Goal: Task Accomplishment & Management: Manage account settings

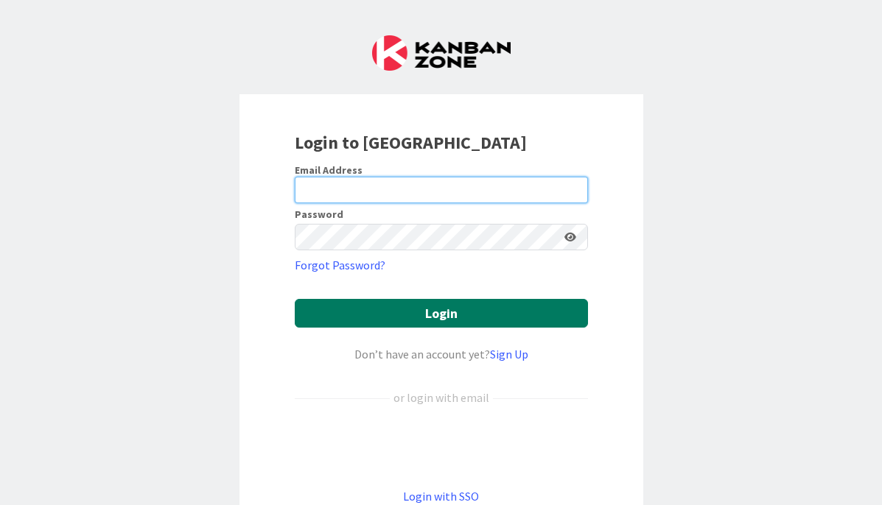
type input "[EMAIL_ADDRESS][DOMAIN_NAME]"
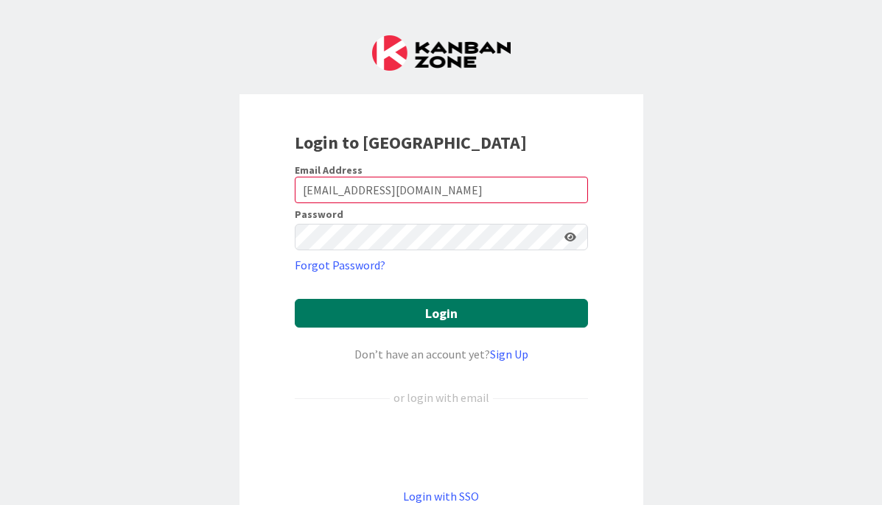
click at [371, 310] on button "Login" at bounding box center [441, 313] width 293 height 29
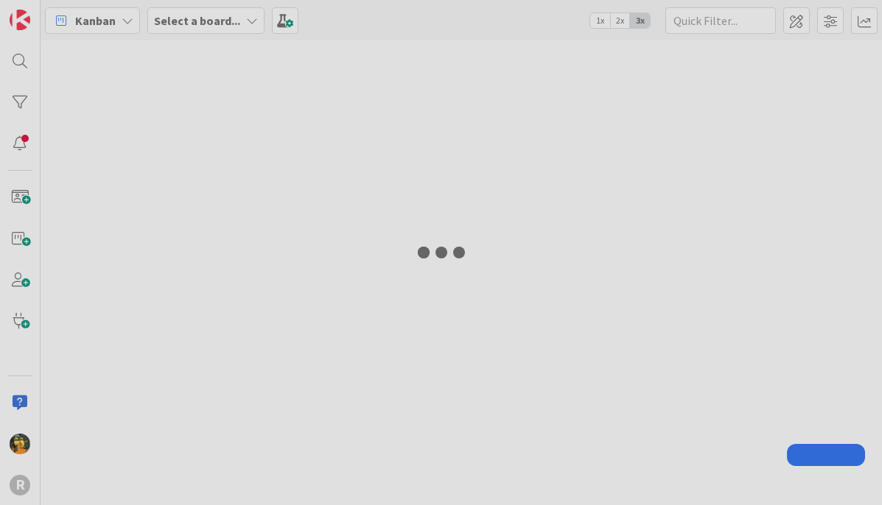
type input "monte"
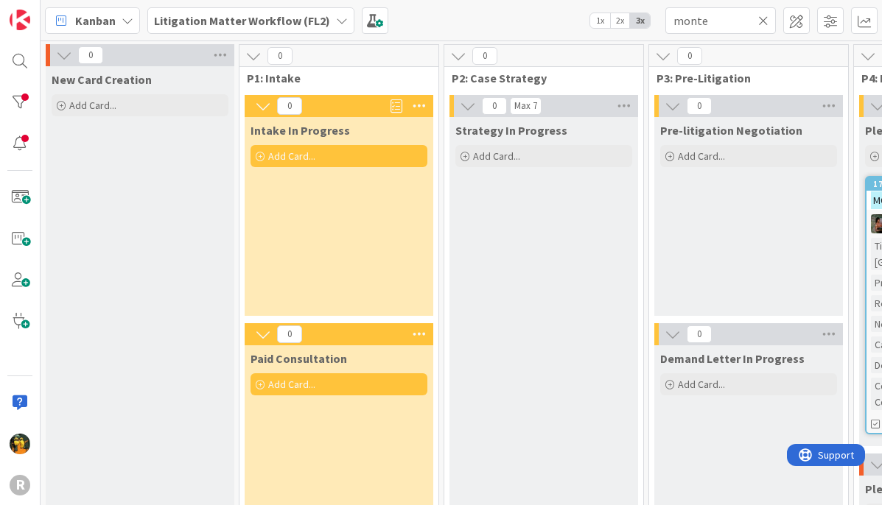
click at [77, 22] on span "Kanban" at bounding box center [95, 21] width 41 height 18
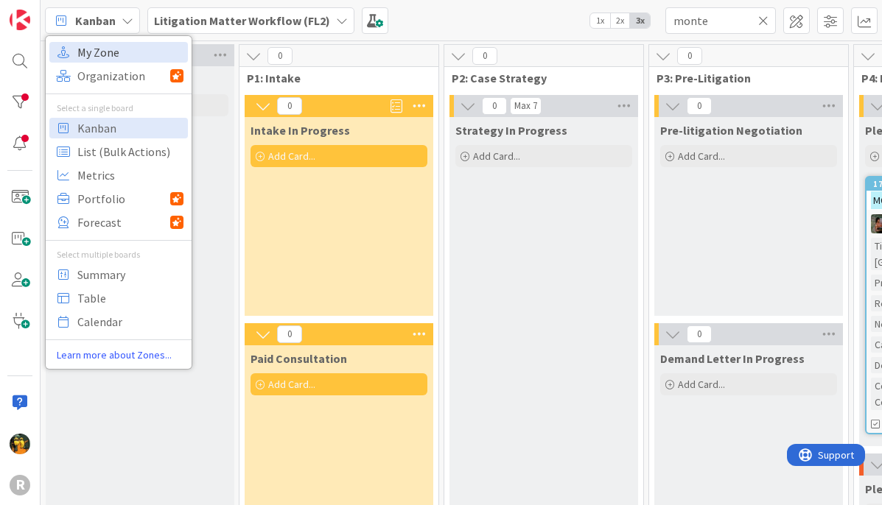
click at [91, 54] on span "My Zone" at bounding box center [130, 52] width 106 height 22
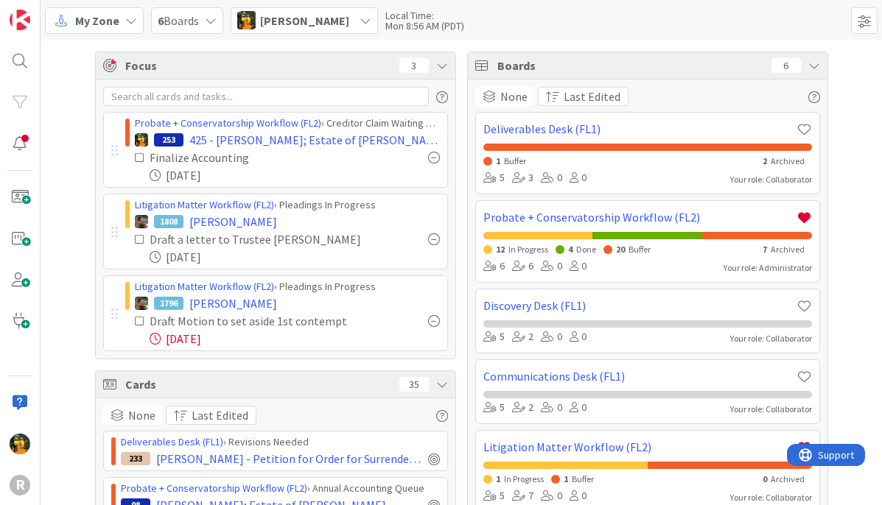
click at [105, 19] on span "My Zone" at bounding box center [97, 21] width 44 height 18
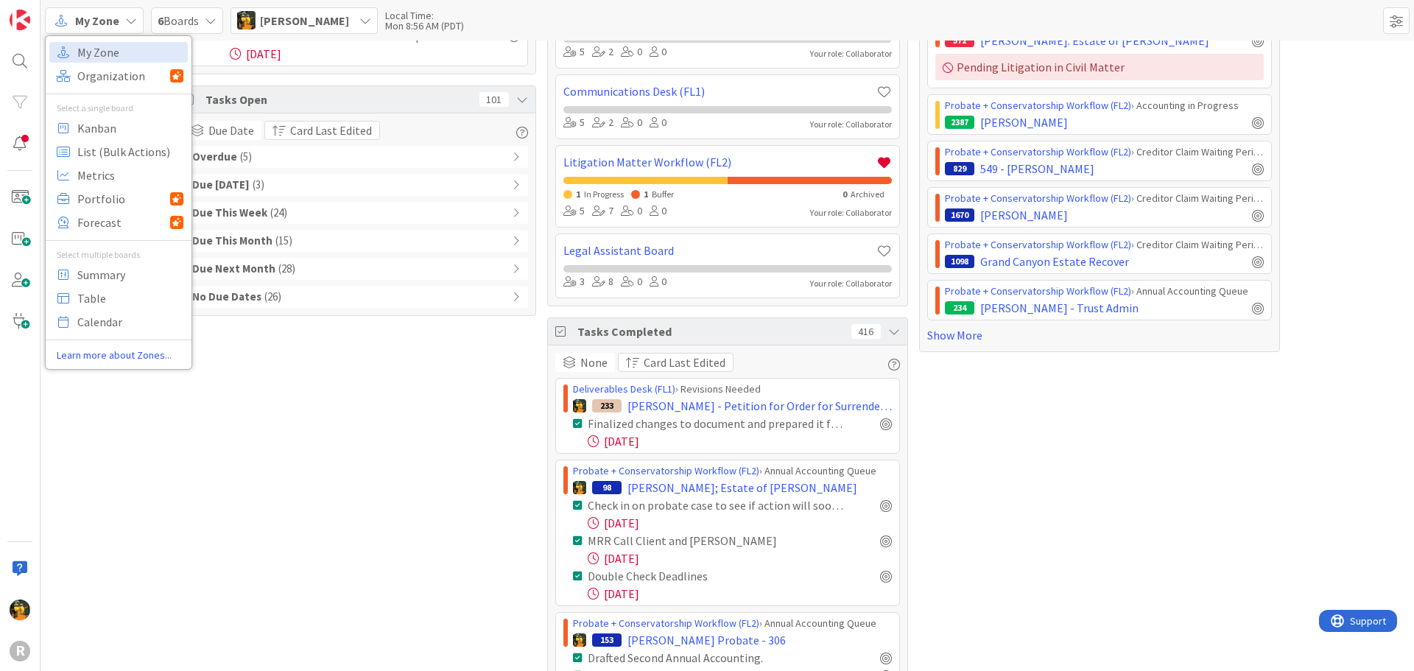
scroll to position [295, 0]
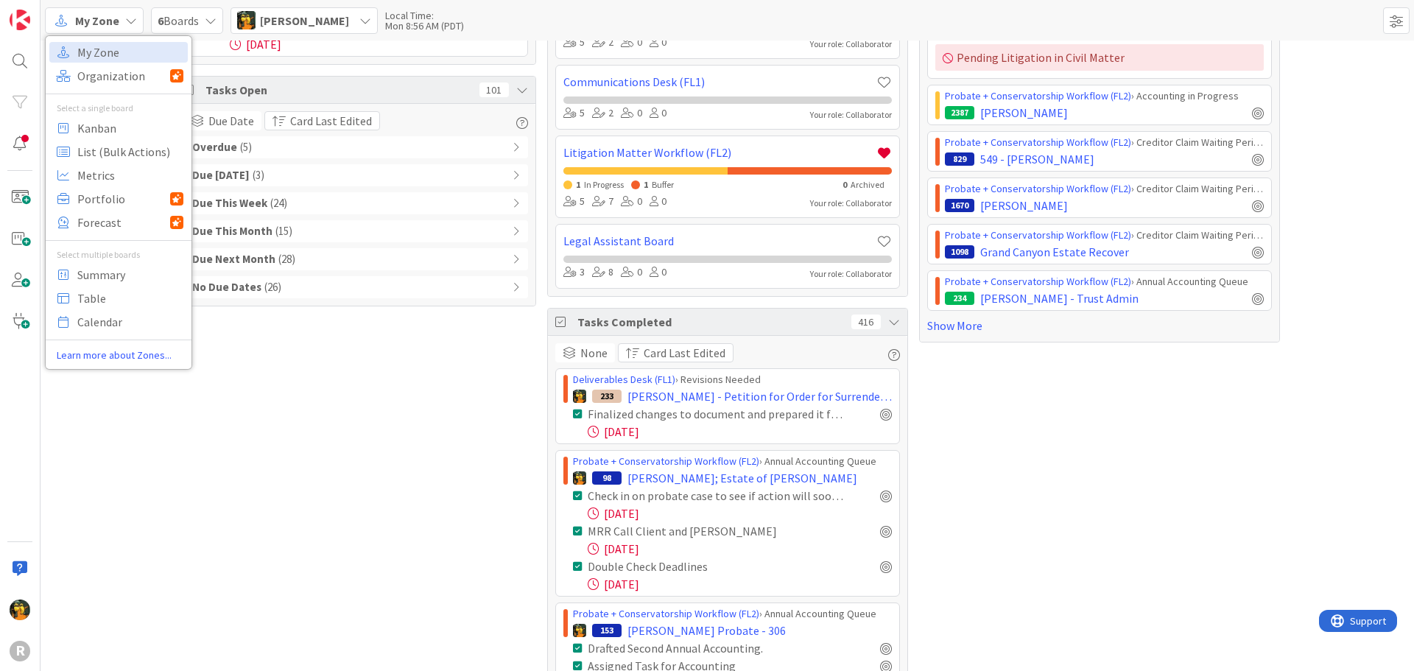
click at [337, 173] on div "Due [DATE] ( 3 )" at bounding box center [355, 175] width 345 height 22
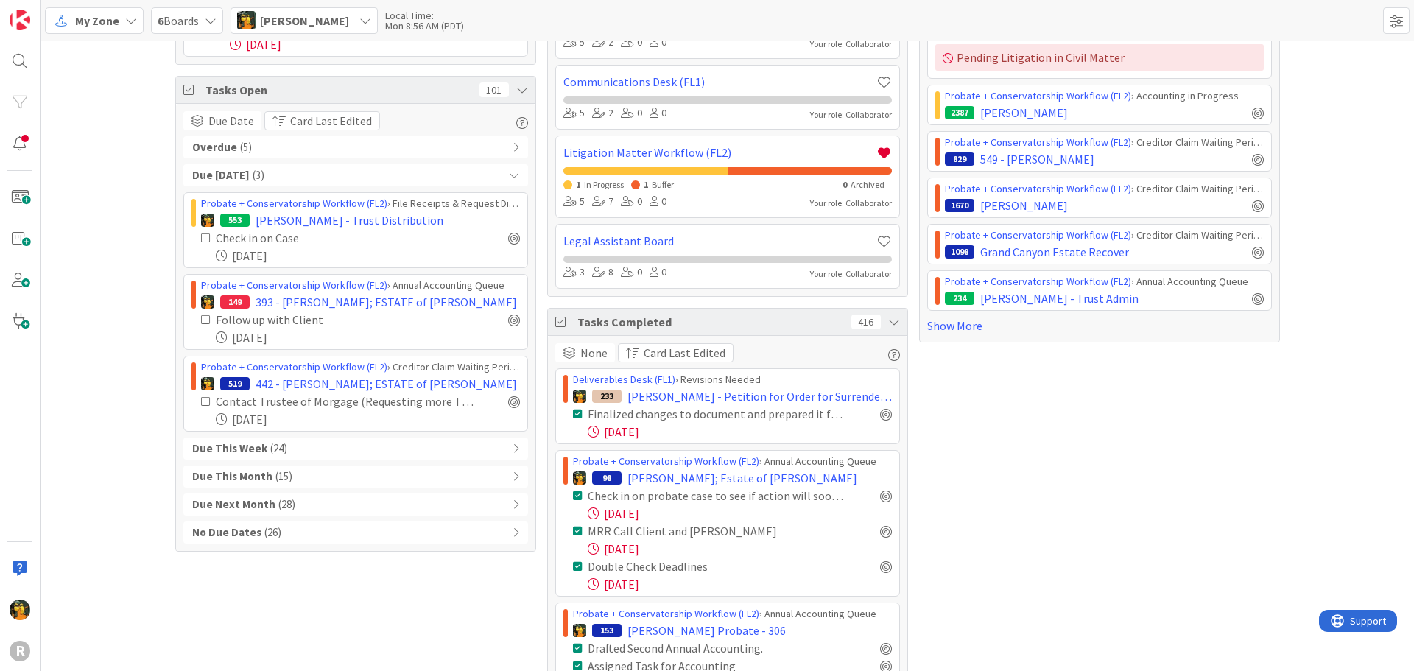
click at [377, 454] on div "Due This Week ( 24 )" at bounding box center [355, 449] width 345 height 22
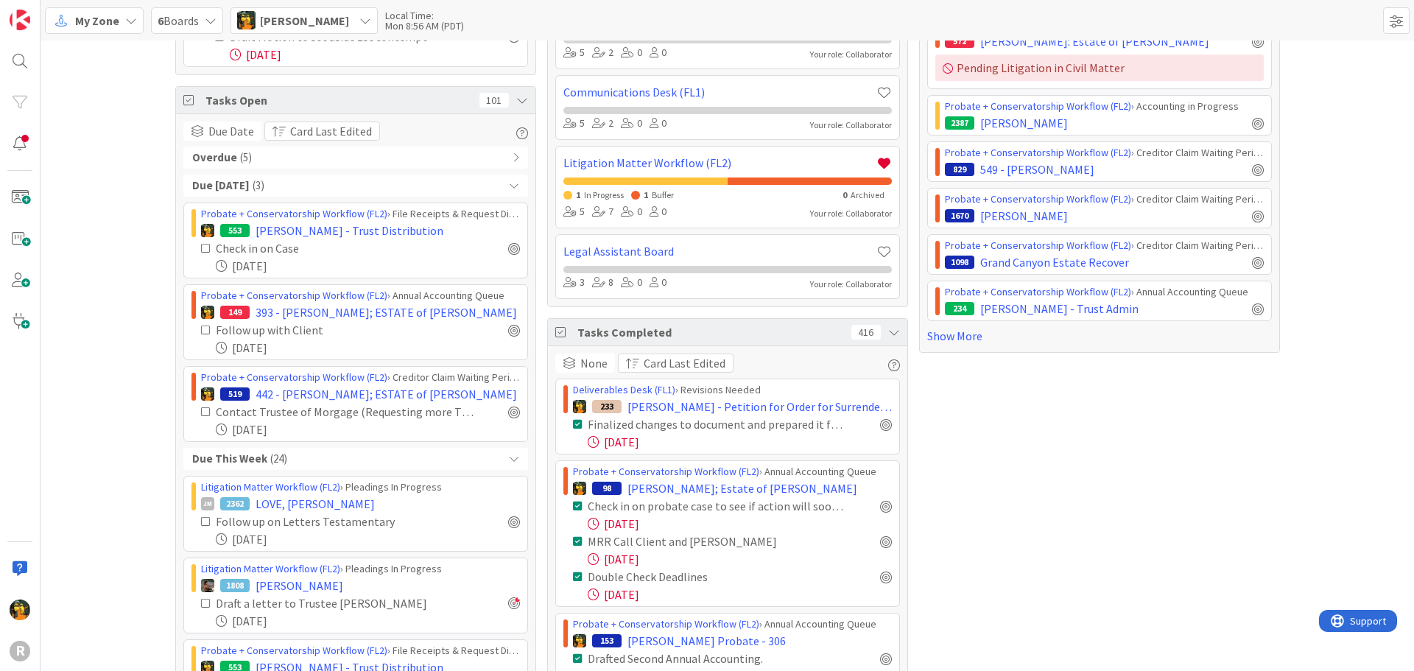
scroll to position [147, 0]
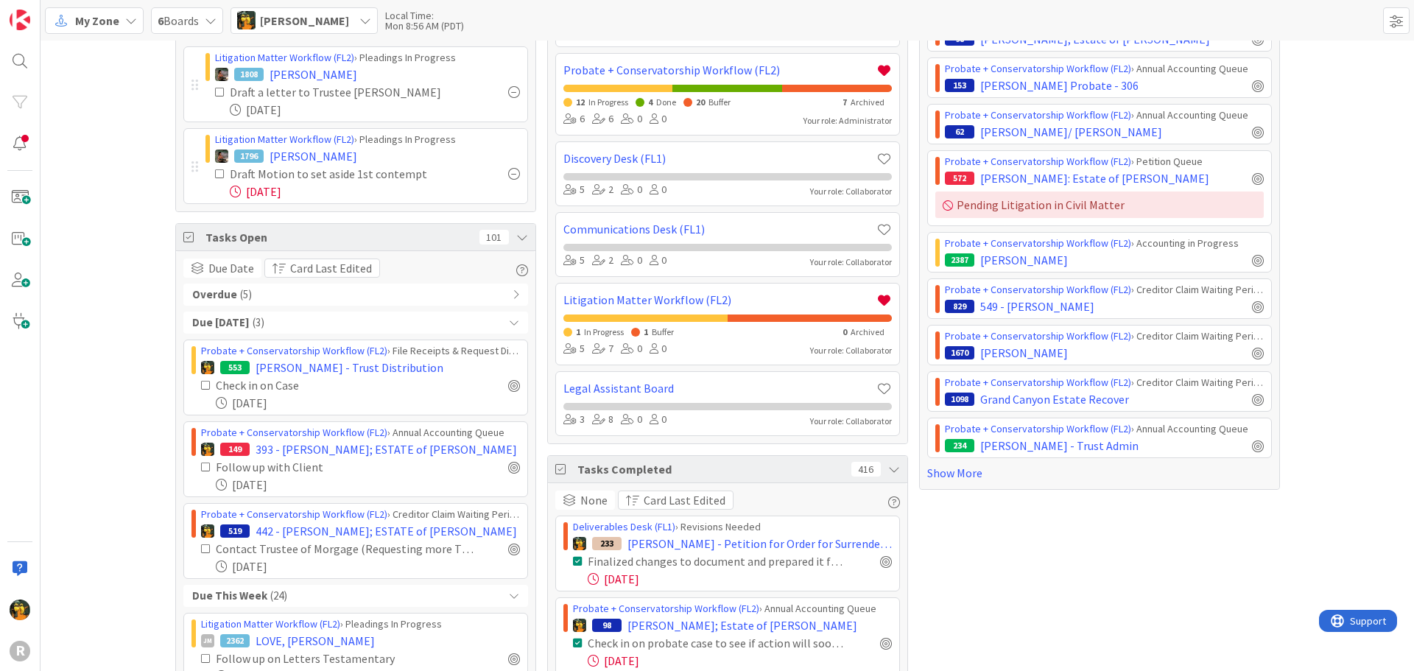
click at [277, 289] on div "Overdue ( 5 )" at bounding box center [355, 295] width 345 height 22
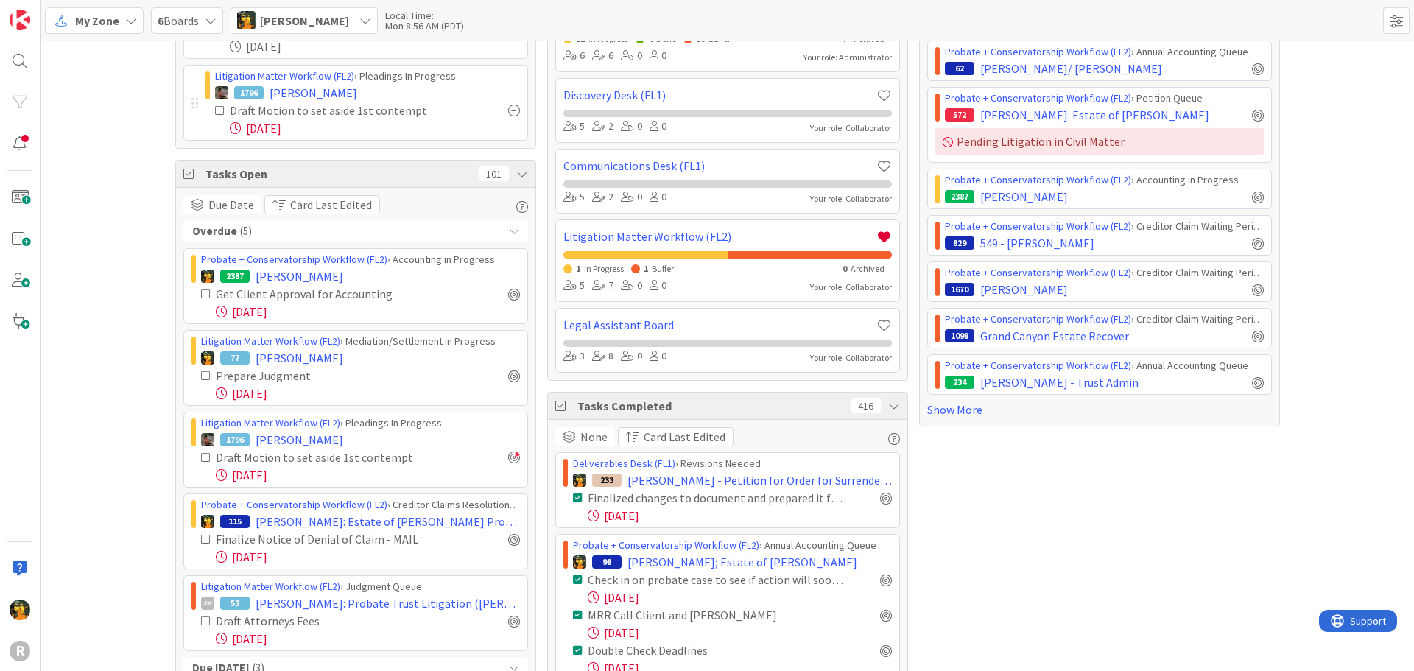
scroll to position [295, 0]
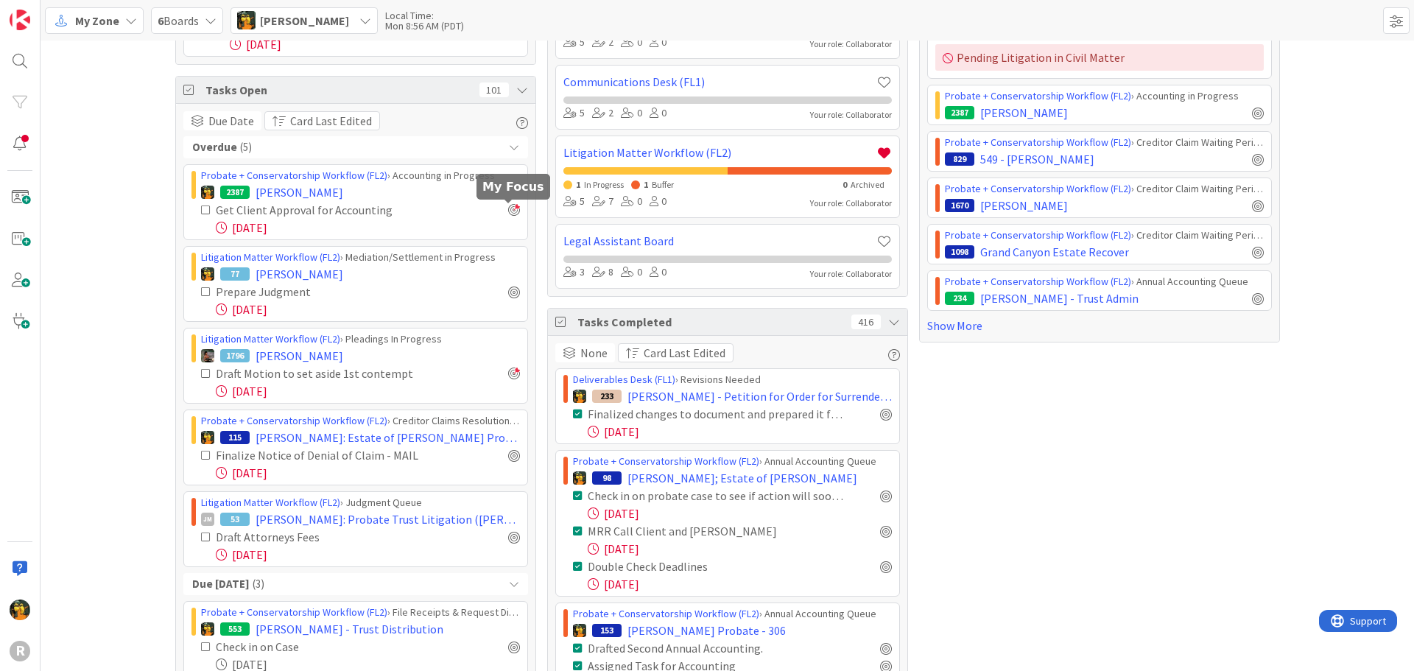
click at [511, 214] on div at bounding box center [514, 210] width 12 height 12
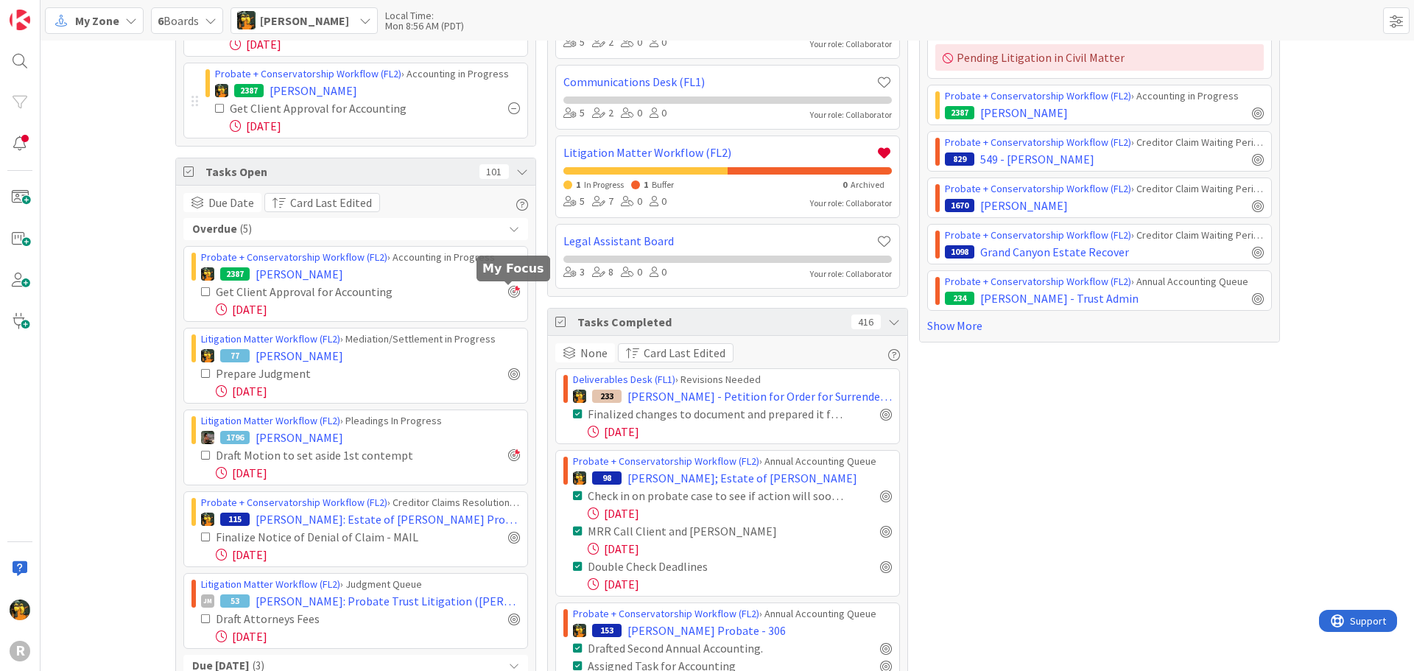
drag, startPoint x: 499, startPoint y: 294, endPoint x: 512, endPoint y: 292, distance: 13.3
click at [508, 293] on div "Get Client Approval for Accounting" at bounding box center [360, 292] width 319 height 18
click at [512, 292] on div at bounding box center [514, 292] width 12 height 12
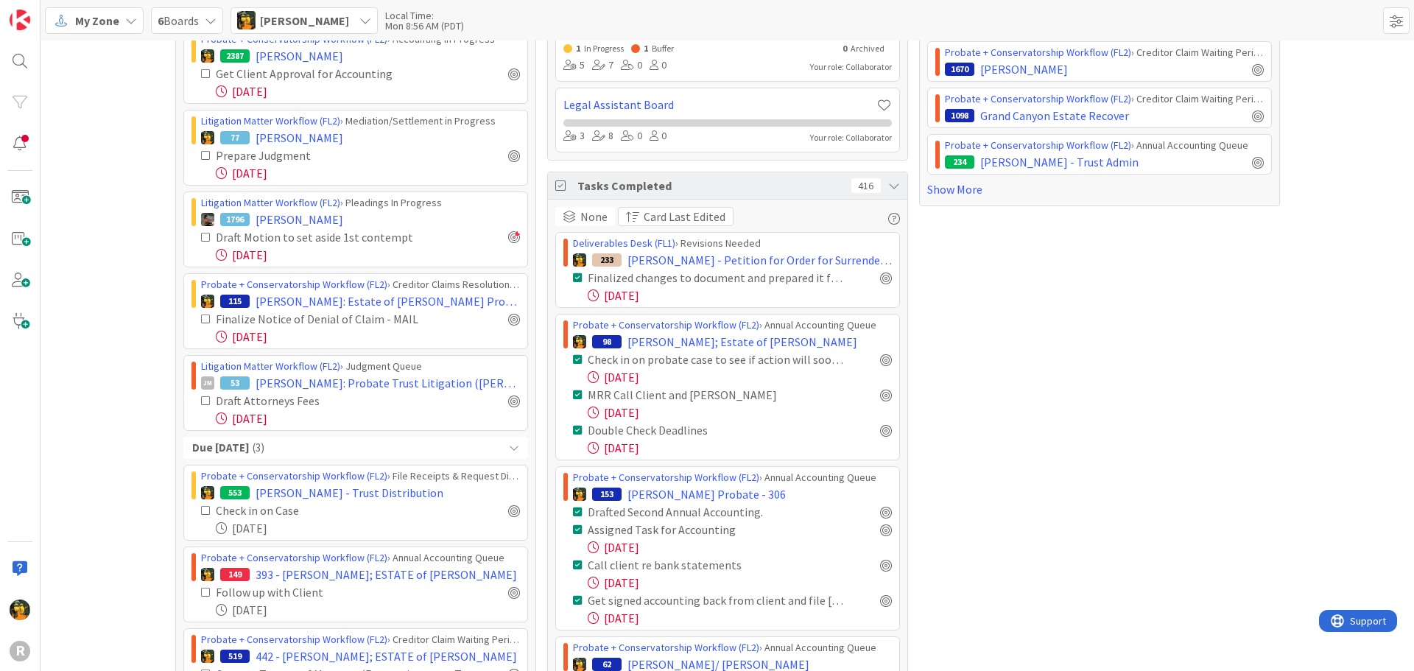
scroll to position [442, 0]
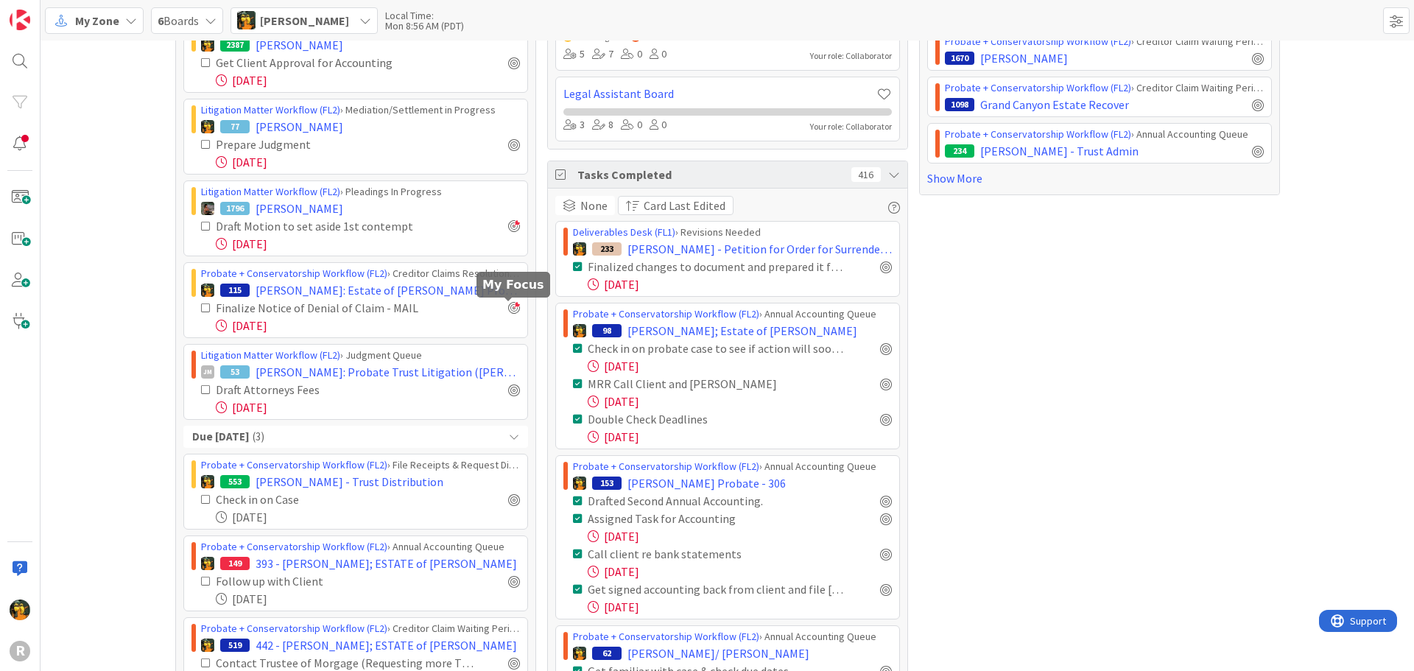
click at [509, 309] on div at bounding box center [514, 308] width 12 height 12
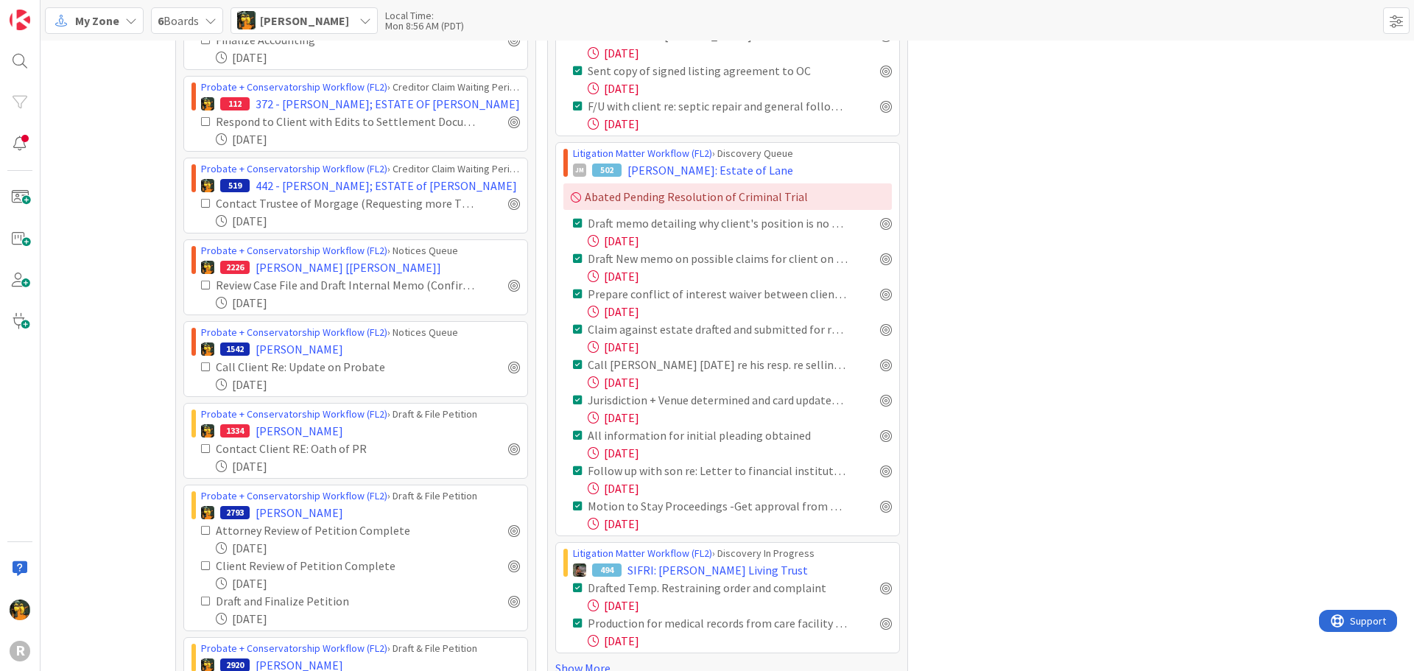
scroll to position [1997, 0]
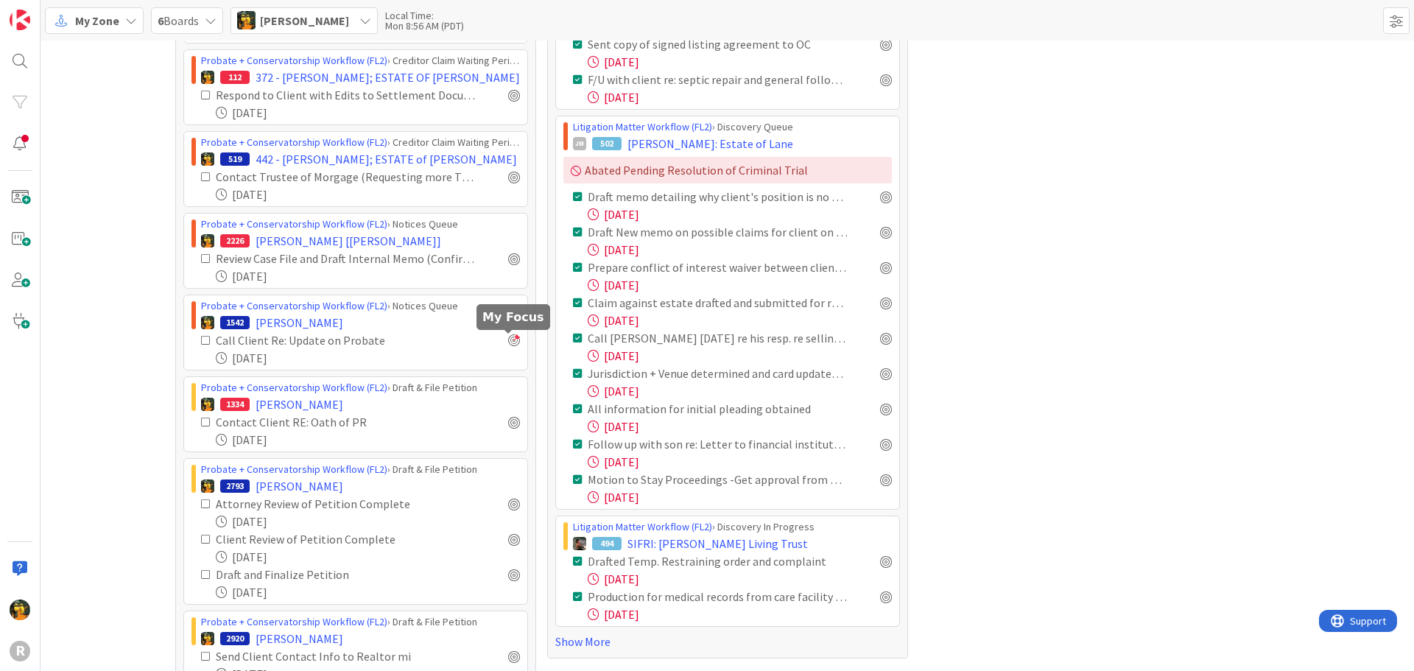
click at [509, 341] on div at bounding box center [514, 340] width 12 height 12
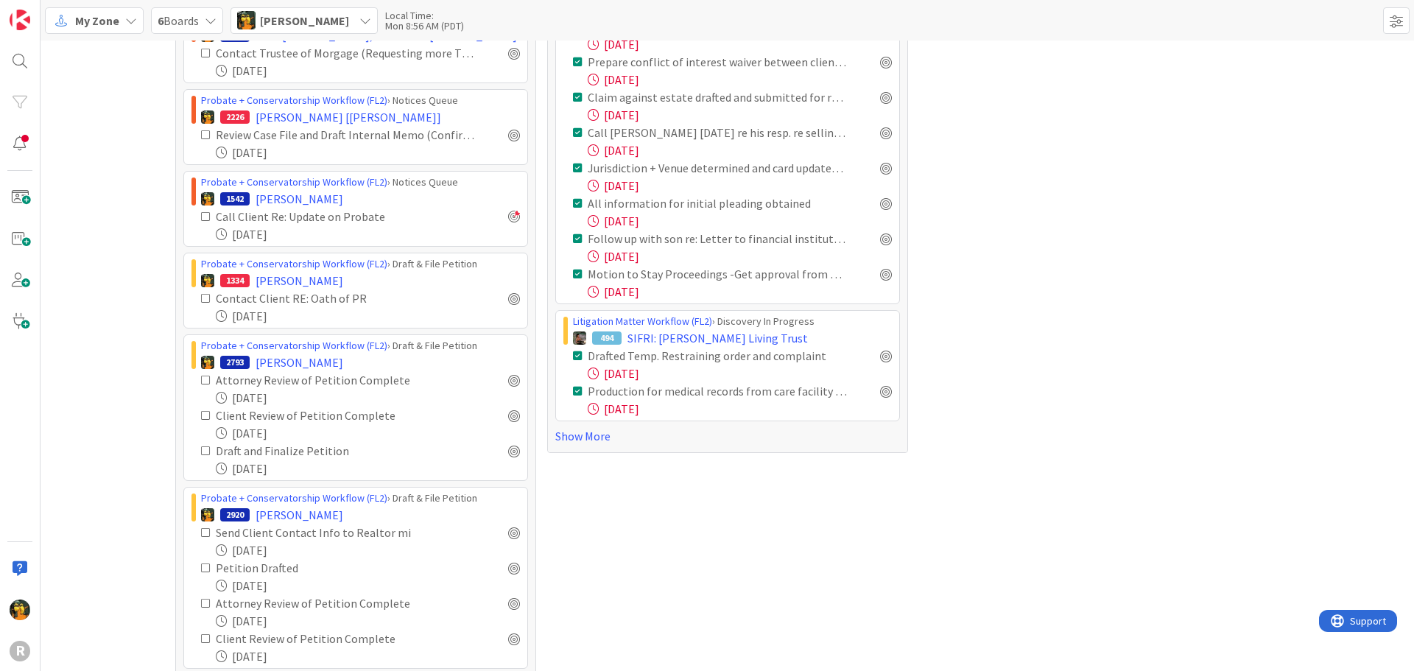
scroll to position [2226, 0]
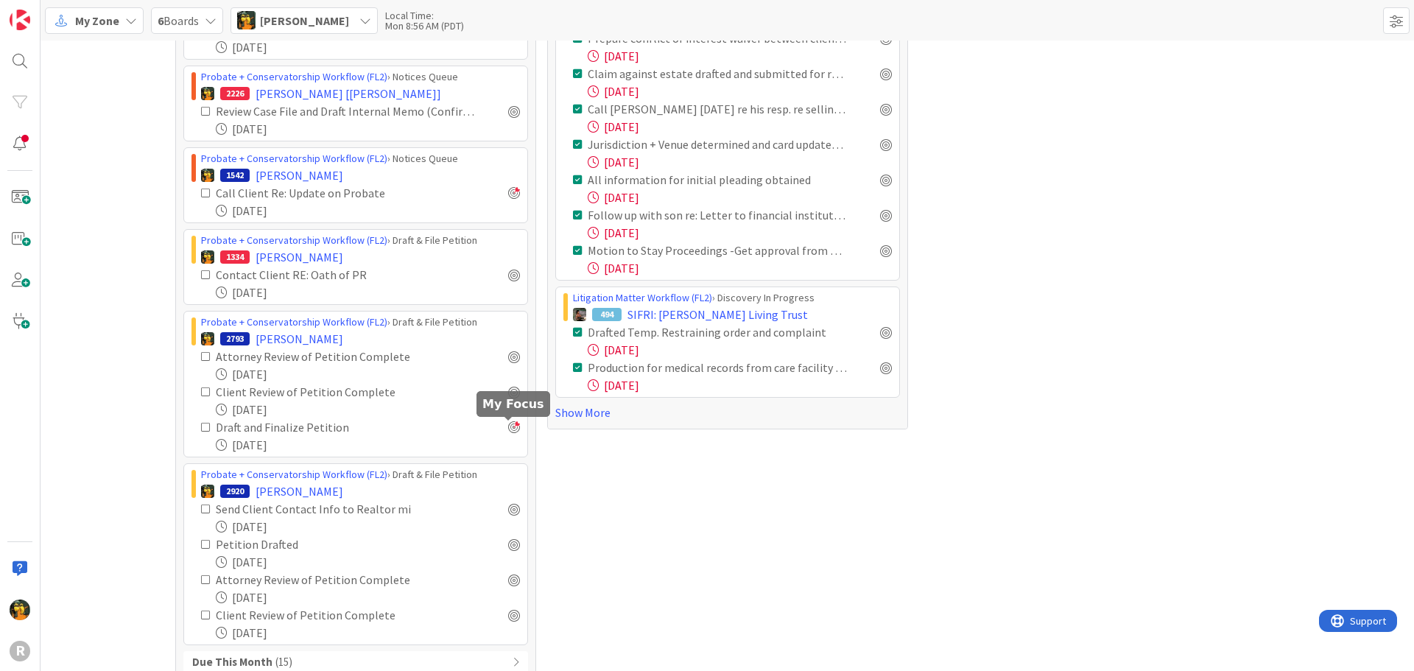
click at [510, 428] on div at bounding box center [514, 427] width 12 height 12
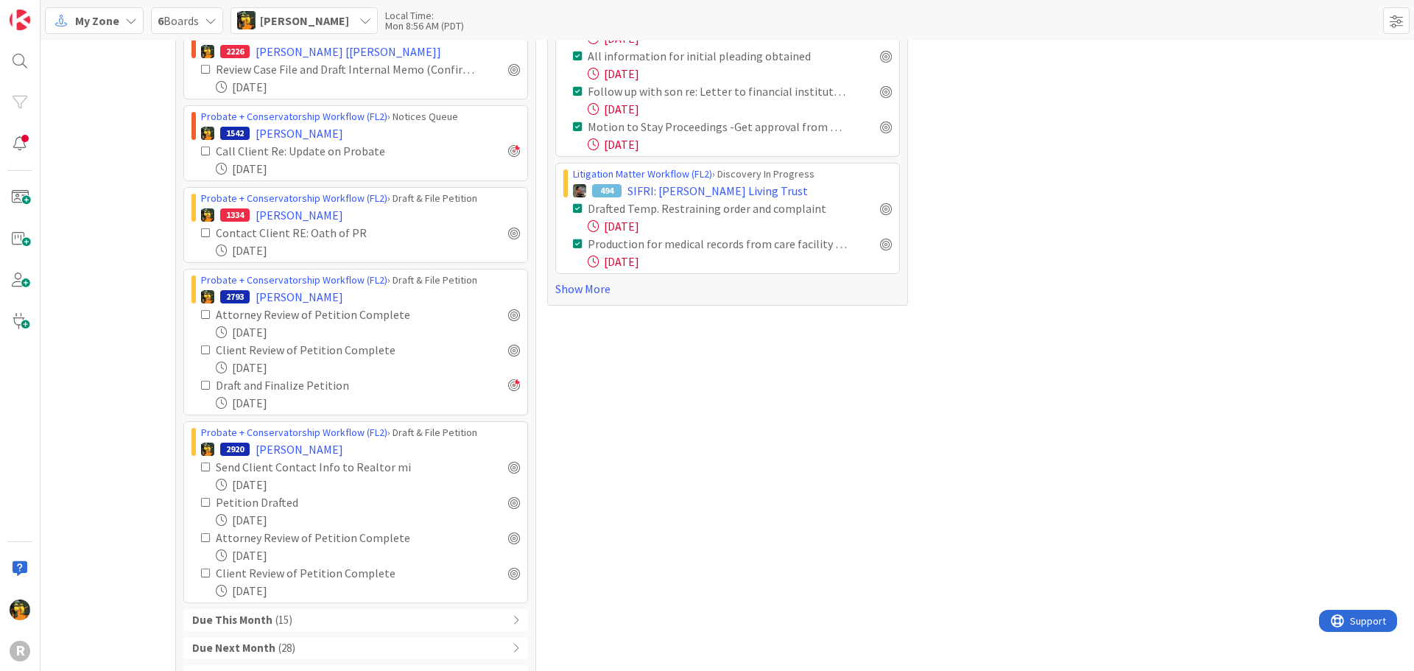
scroll to position [2385, 0]
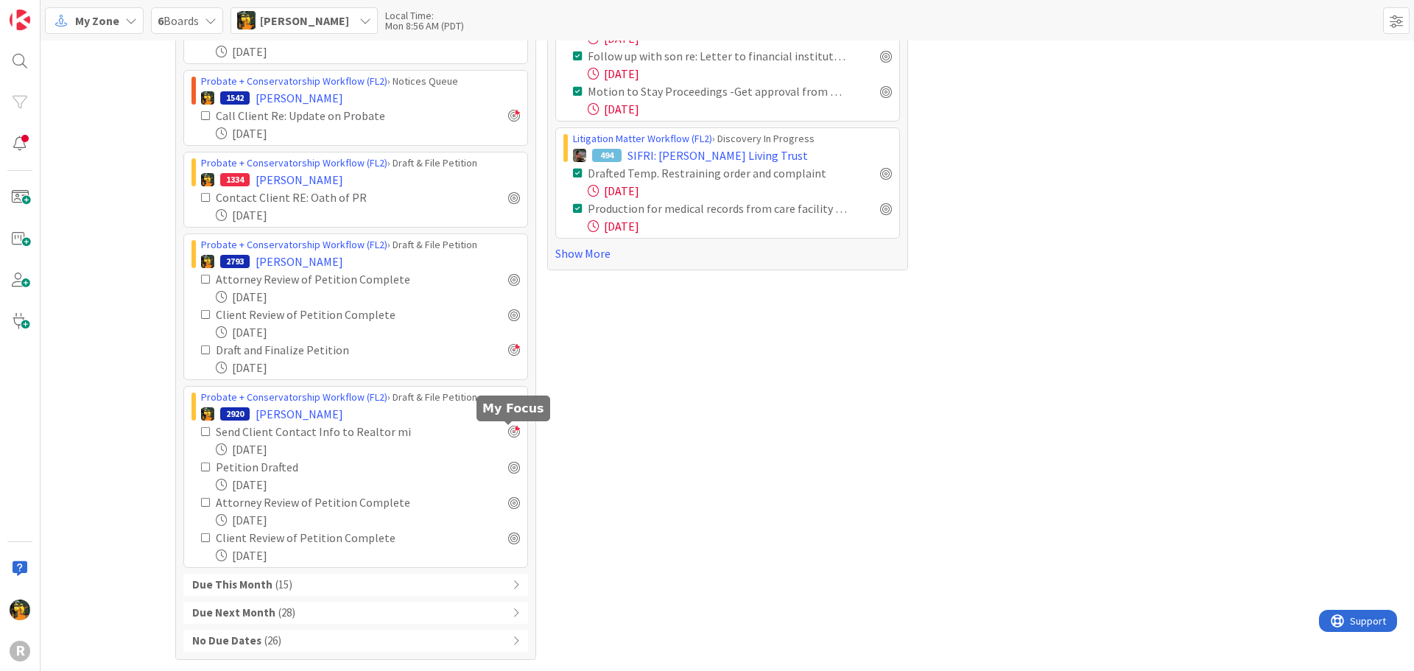
click at [508, 430] on div at bounding box center [514, 432] width 12 height 12
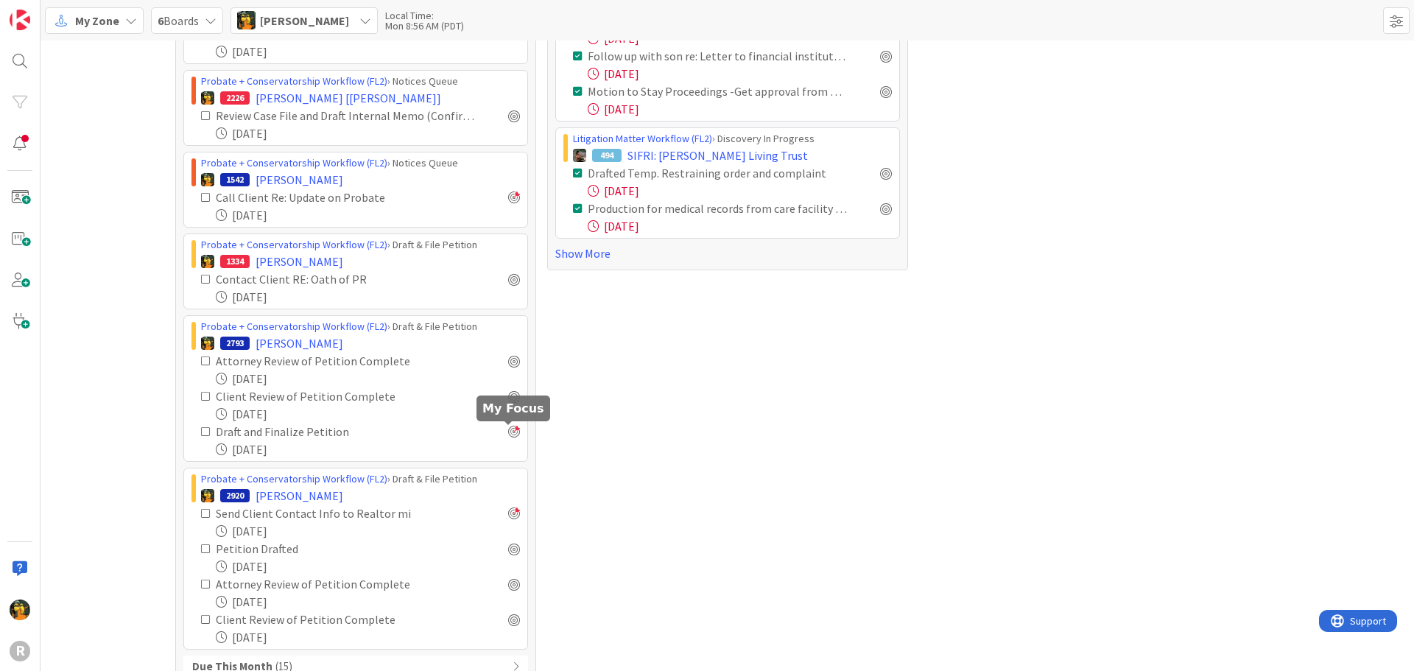
scroll to position [2467, 0]
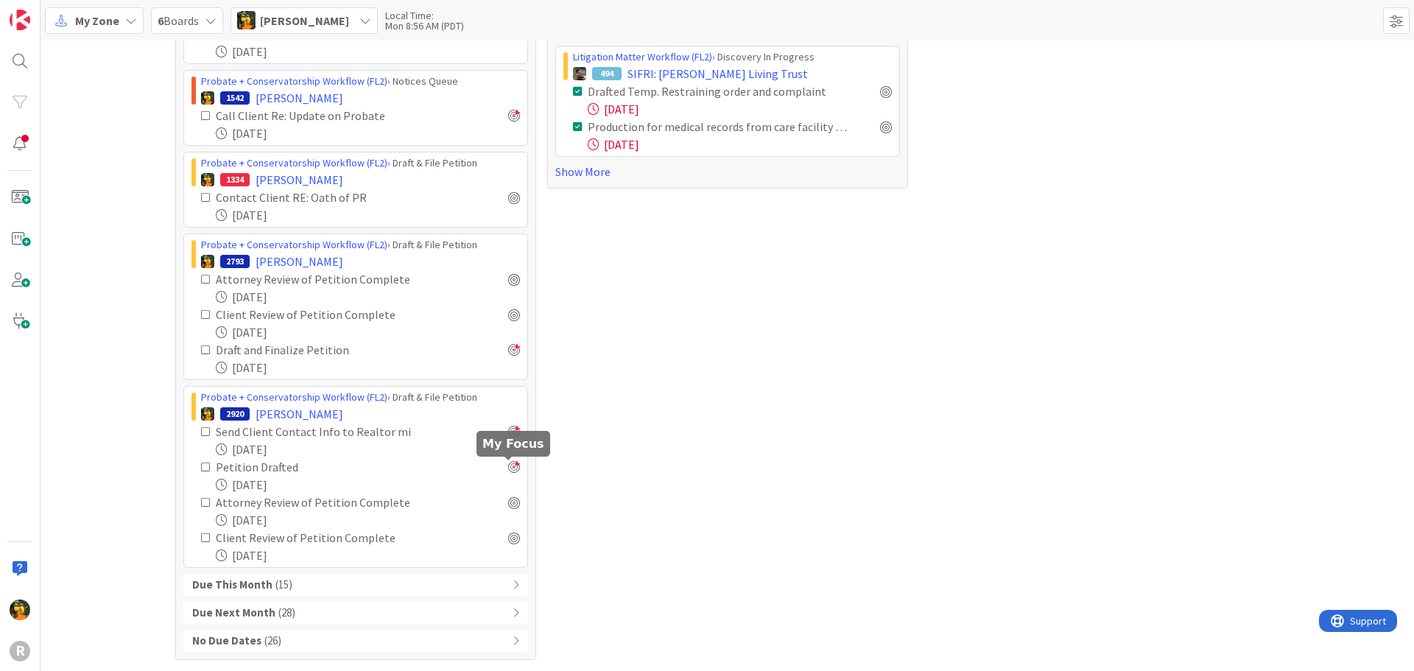
click at [508, 470] on div at bounding box center [514, 467] width 12 height 12
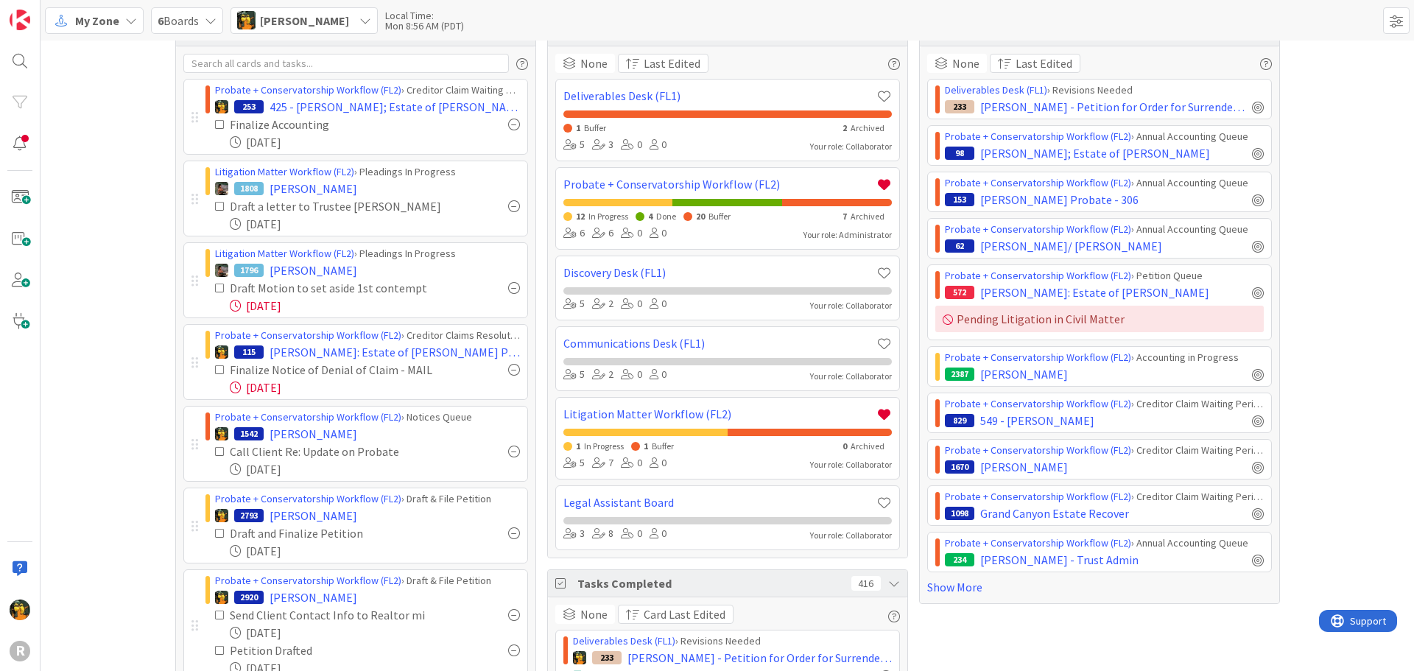
scroll to position [0, 0]
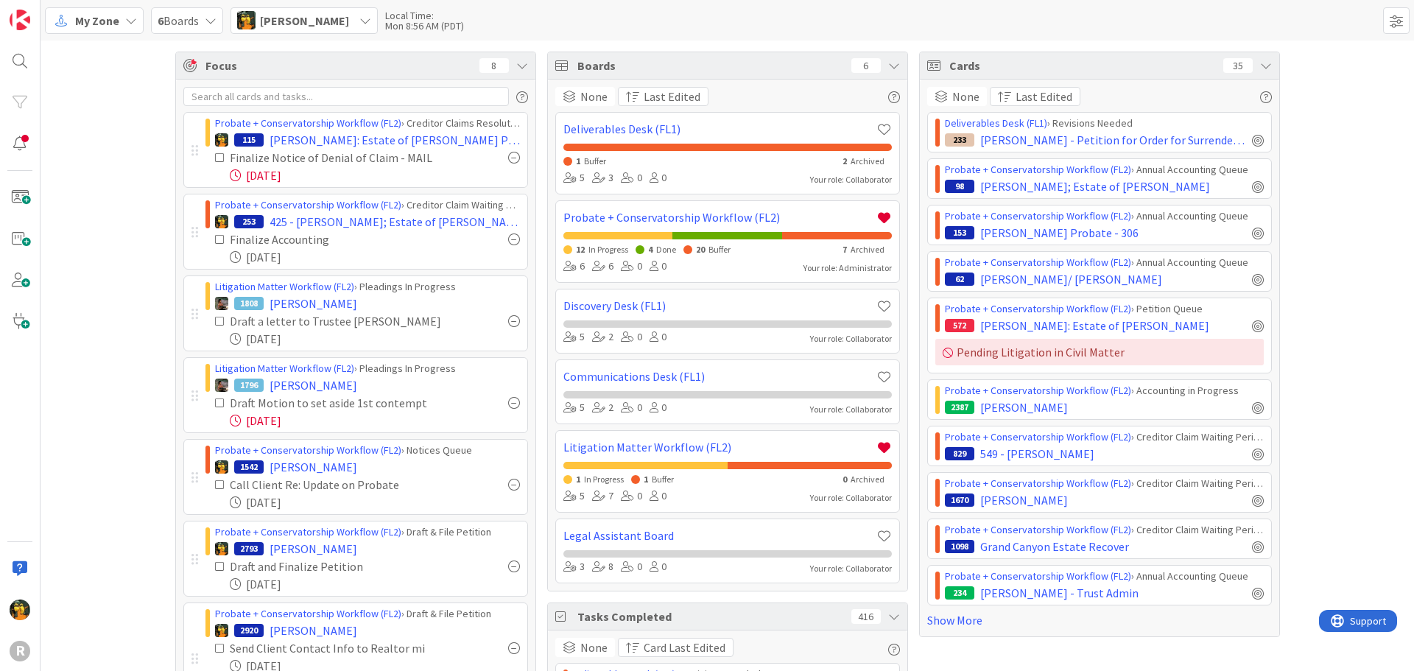
click at [508, 240] on div at bounding box center [514, 240] width 12 height 12
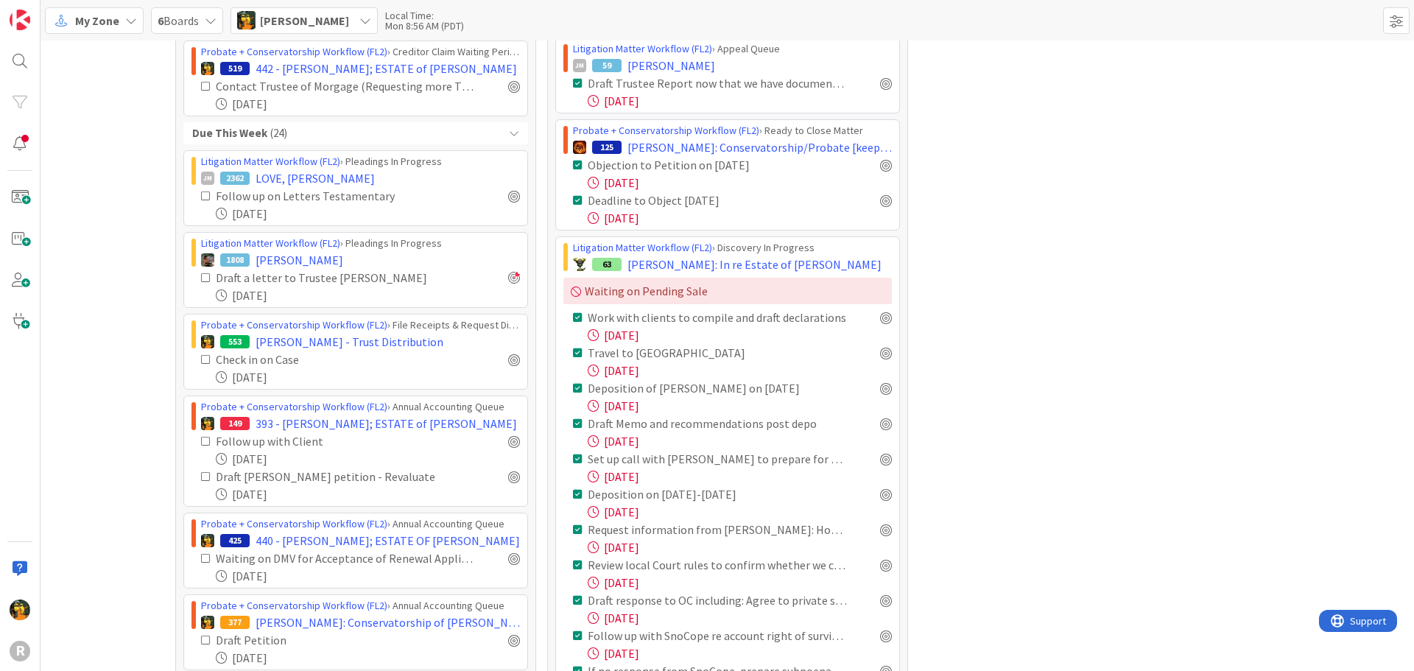
scroll to position [1326, 0]
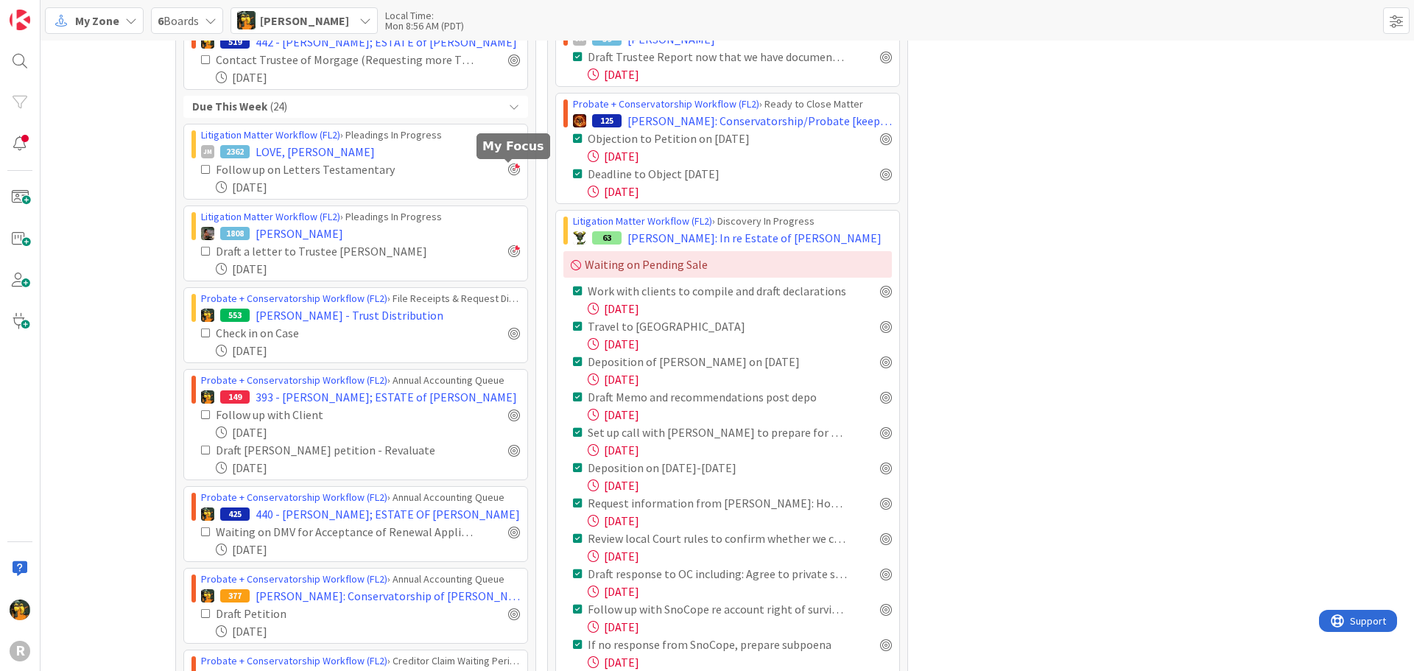
click at [510, 169] on div at bounding box center [514, 170] width 12 height 12
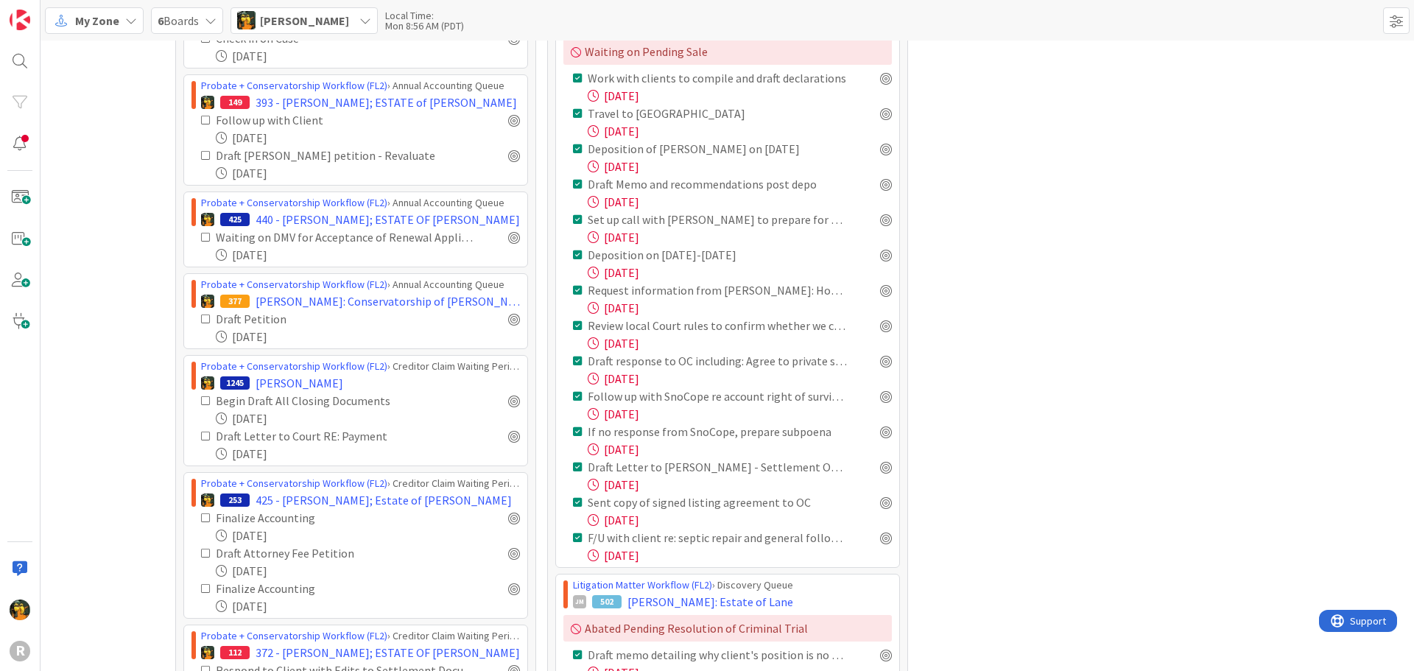
scroll to position [1375, 0]
